Goal: Transaction & Acquisition: Purchase product/service

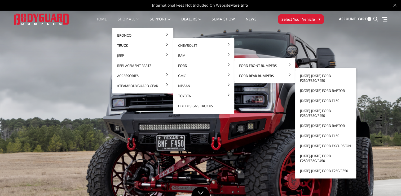
click at [311, 157] on link "[DATE]-[DATE] Ford F250/F350/F450" at bounding box center [326, 158] width 57 height 15
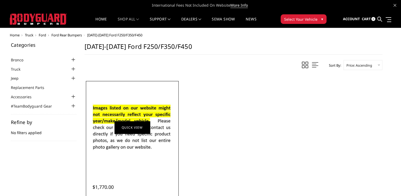
click at [145, 139] on img at bounding box center [132, 127] width 85 height 58
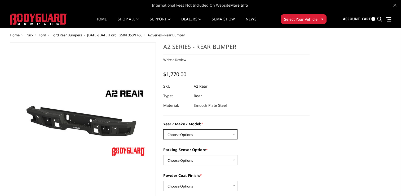
click at [202, 138] on select "Choose Options Chevrolet/GMC 20-24 2500 / 3500 Chevrolet/GMC 15-19 2500 / 3500 …" at bounding box center [200, 134] width 74 height 10
select select "1466"
click at [163, 129] on select "Choose Options Chevrolet/GMC 20-24 2500 / 3500 Chevrolet/GMC 15-19 2500 / 3500 …" at bounding box center [200, 134] width 74 height 10
click at [211, 155] on select "Choose Options Yes - With sensor cutouts No - Without sensor cutouts" at bounding box center [200, 160] width 74 height 10
select select "564"
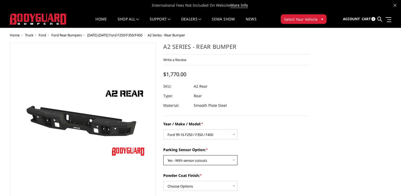
click at [163, 155] on select "Choose Options Yes - With sensor cutouts No - Without sensor cutouts" at bounding box center [200, 160] width 74 height 10
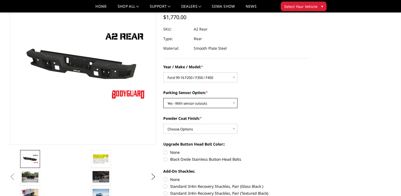
scroll to position [53, 0]
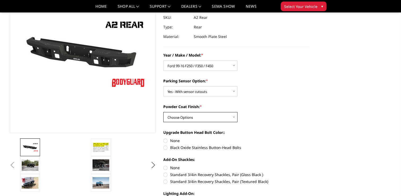
click at [230, 116] on select "Choose Options Bare metal (included) Texture black powder coat" at bounding box center [200, 117] width 74 height 10
select select "551"
click at [163, 112] on select "Choose Options Bare metal (included) Texture black powder coat" at bounding box center [200, 117] width 74 height 10
click at [169, 140] on label "None" at bounding box center [236, 141] width 146 height 6
click at [164, 138] on input "None" at bounding box center [163, 138] width 0 height 0
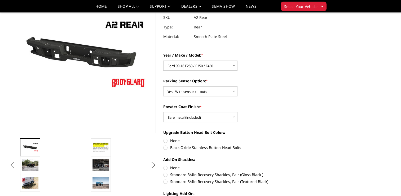
radio input "true"
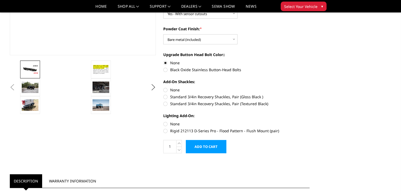
scroll to position [141, 0]
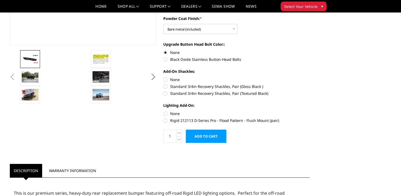
click at [164, 78] on label "None" at bounding box center [236, 80] width 146 height 6
click at [164, 77] on input "None" at bounding box center [163, 77] width 0 height 0
radio input "true"
click at [165, 115] on label "None" at bounding box center [236, 114] width 146 height 6
click at [164, 111] on input "None" at bounding box center [163, 111] width 0 height 0
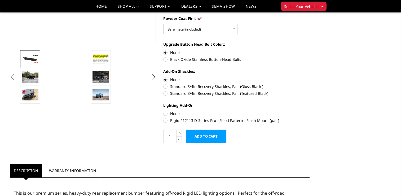
radio input "true"
click at [208, 142] on input "Add to Cart" at bounding box center [206, 135] width 41 height 13
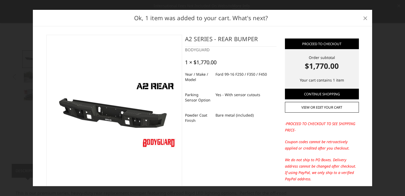
click at [366, 19] on span "×" at bounding box center [365, 17] width 5 height 11
